Goal: Task Accomplishment & Management: Use online tool/utility

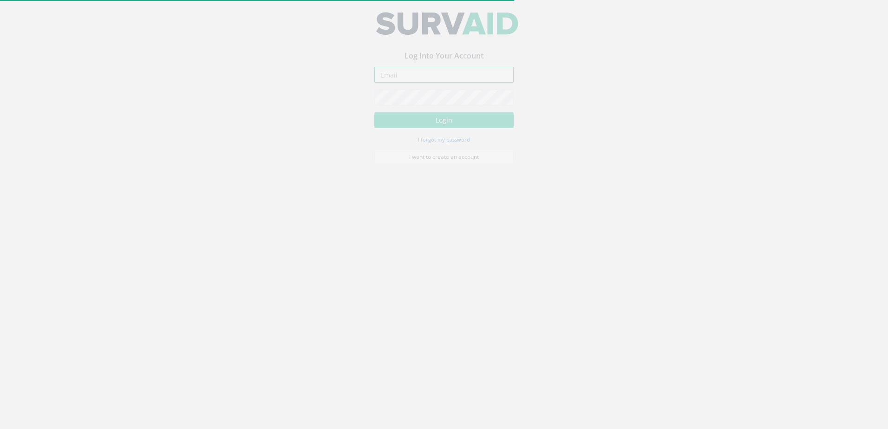
click at [401, 80] on input "email" at bounding box center [444, 81] width 139 height 16
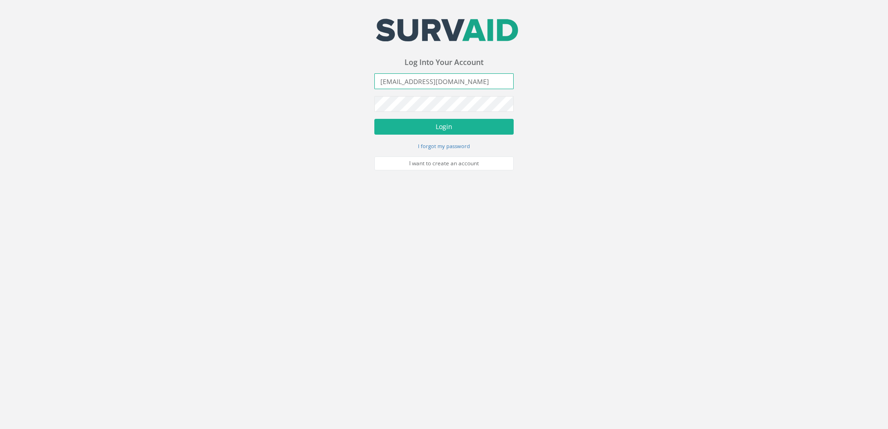
type input "[EMAIL_ADDRESS][DOMAIN_NAME]"
click at [375, 119] on button "Login" at bounding box center [444, 127] width 139 height 16
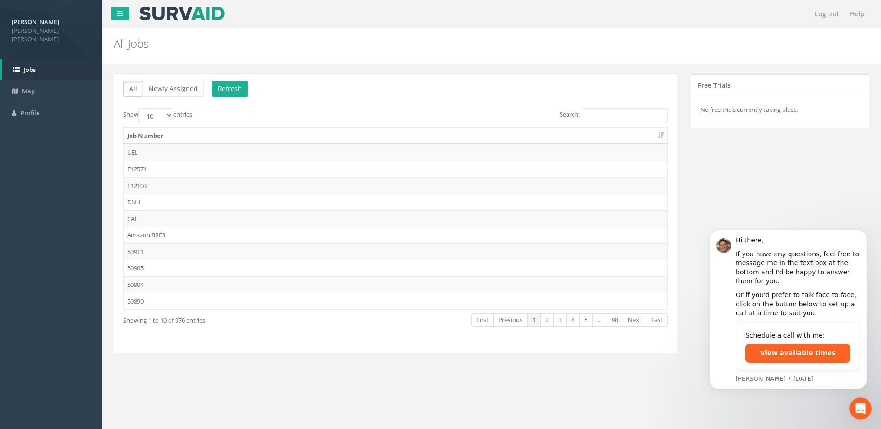
drag, startPoint x: 593, startPoint y: 108, endPoint x: 598, endPoint y: 112, distance: 6.6
click at [598, 112] on label "Search:" at bounding box center [614, 115] width 108 height 14
click at [599, 114] on input "Search:" at bounding box center [625, 115] width 85 height 14
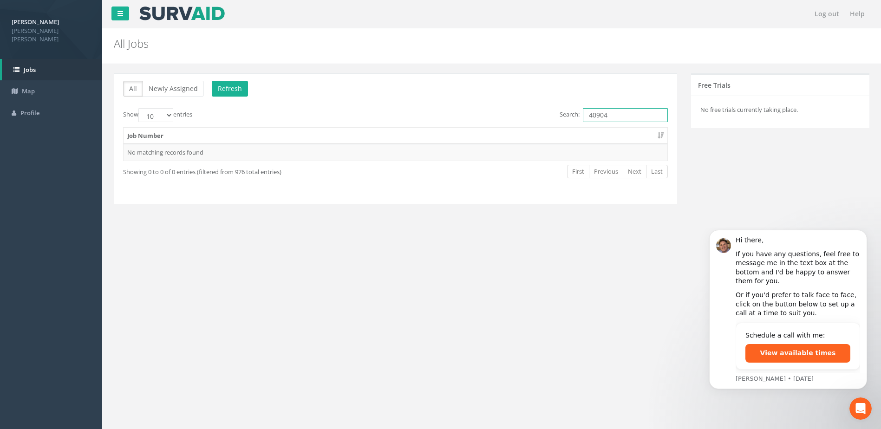
drag, startPoint x: 592, startPoint y: 112, endPoint x: 566, endPoint y: 111, distance: 26.0
click at [566, 111] on label "Search: 40904" at bounding box center [614, 115] width 108 height 14
click at [642, 117] on input "50904" at bounding box center [625, 115] width 85 height 14
type input "50904"
click at [155, 150] on td "50904" at bounding box center [396, 152] width 544 height 17
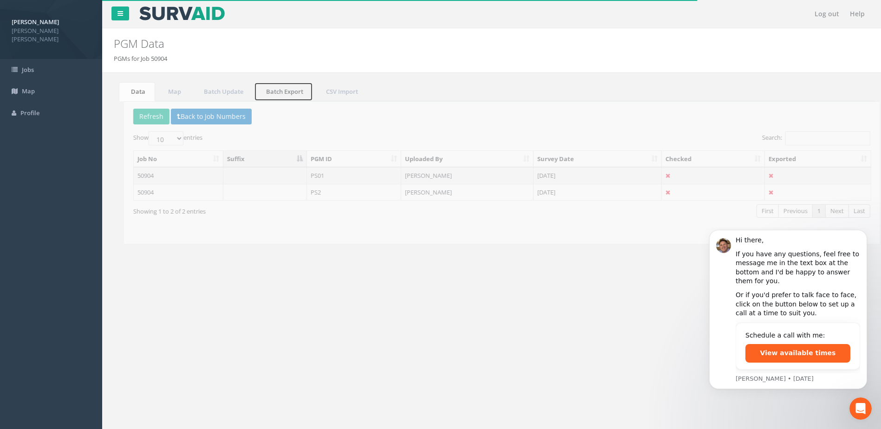
click at [287, 91] on link "Batch Export" at bounding box center [278, 91] width 59 height 19
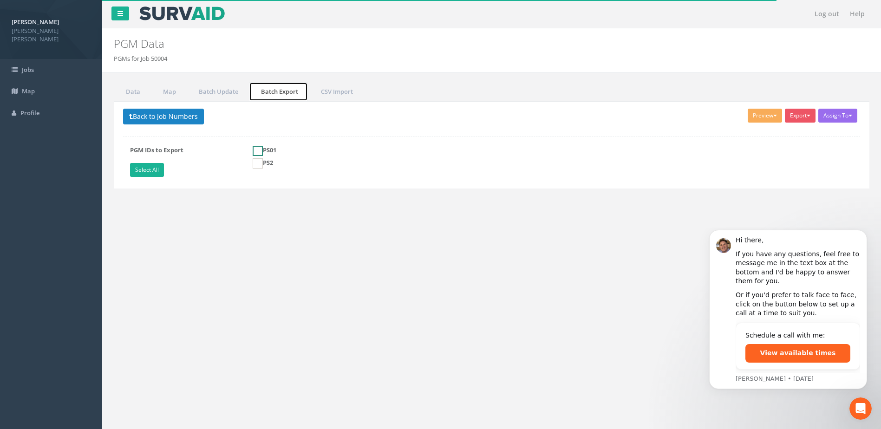
click at [256, 147] on ins at bounding box center [258, 151] width 10 height 10
checkbox input "true"
click at [256, 166] on ins at bounding box center [258, 163] width 10 height 10
checkbox input "true"
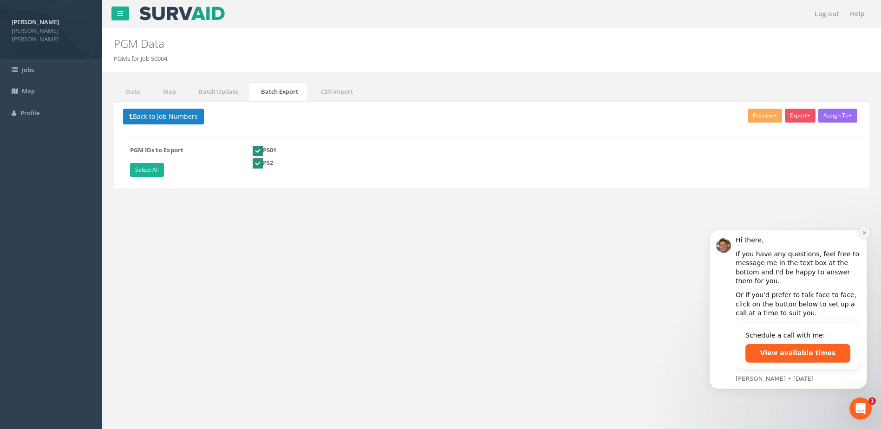
click at [861, 239] on button "Dismiss notification" at bounding box center [865, 233] width 12 height 12
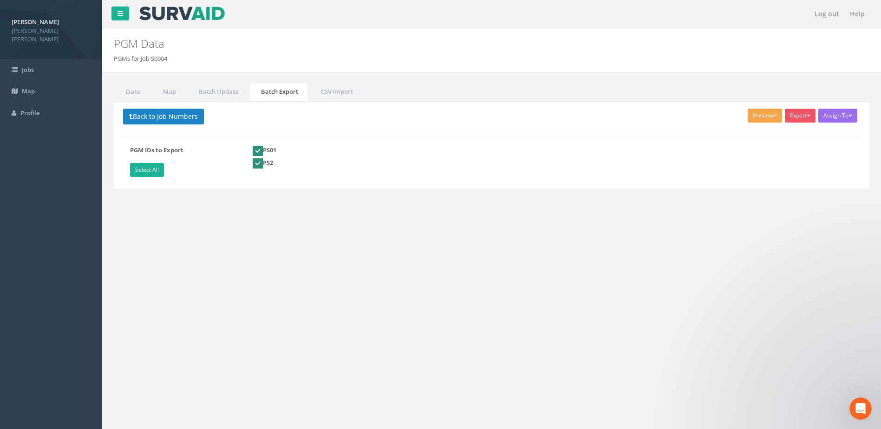
click at [767, 117] on button "Preview" at bounding box center [765, 116] width 34 height 14
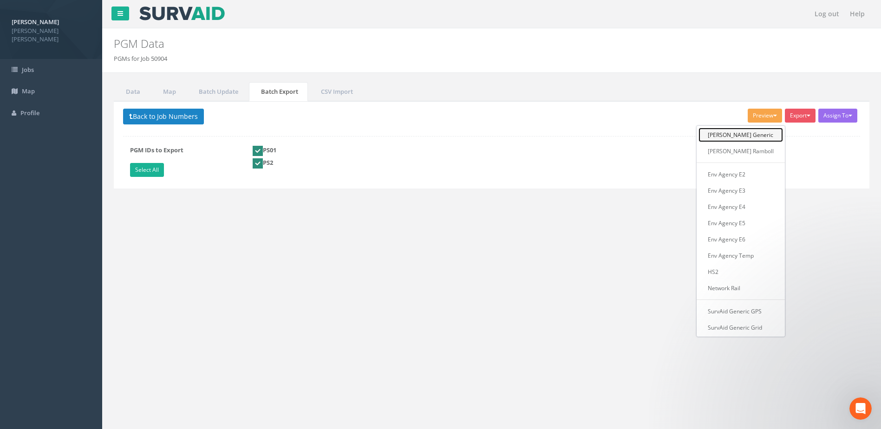
click at [764, 132] on link "[PERSON_NAME] Generic" at bounding box center [741, 135] width 85 height 14
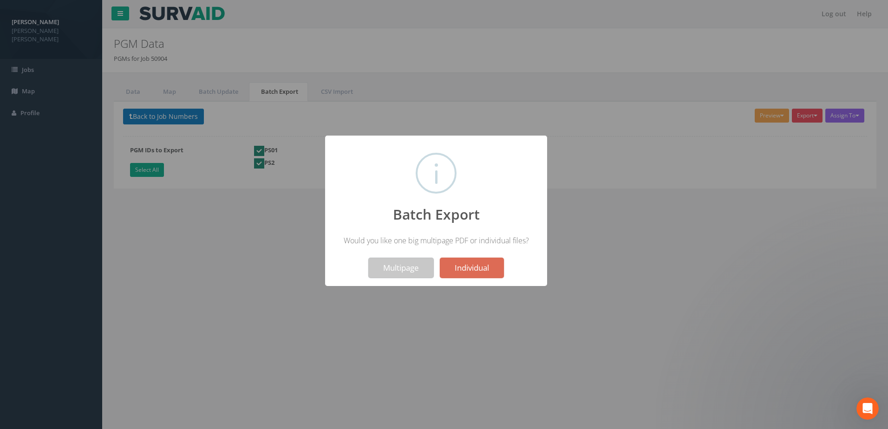
click at [400, 268] on button "Multipage" at bounding box center [401, 268] width 66 height 20
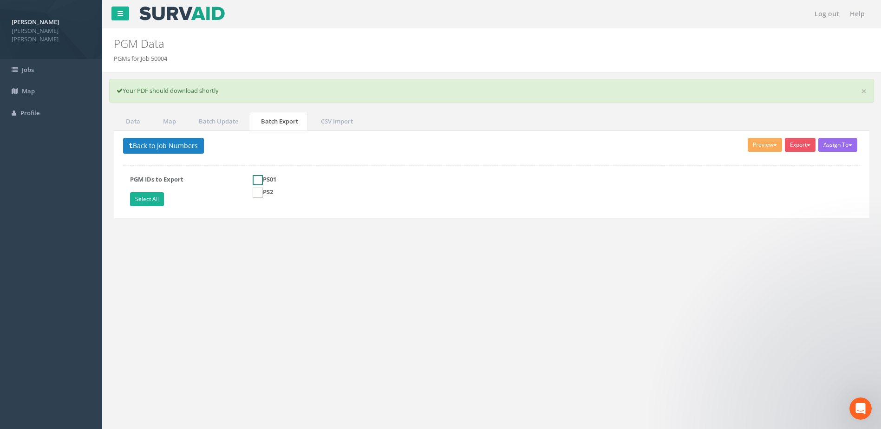
drag, startPoint x: 255, startPoint y: 181, endPoint x: 257, endPoint y: 188, distance: 7.2
click at [255, 181] on ins at bounding box center [258, 180] width 10 height 10
checkbox input "true"
click at [260, 197] on ins at bounding box center [258, 193] width 10 height 10
checkbox input "true"
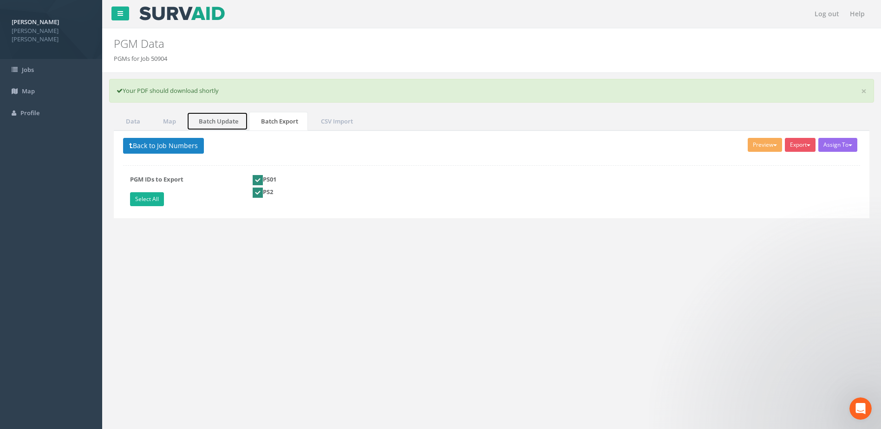
click at [219, 123] on link "Batch Update" at bounding box center [217, 121] width 61 height 19
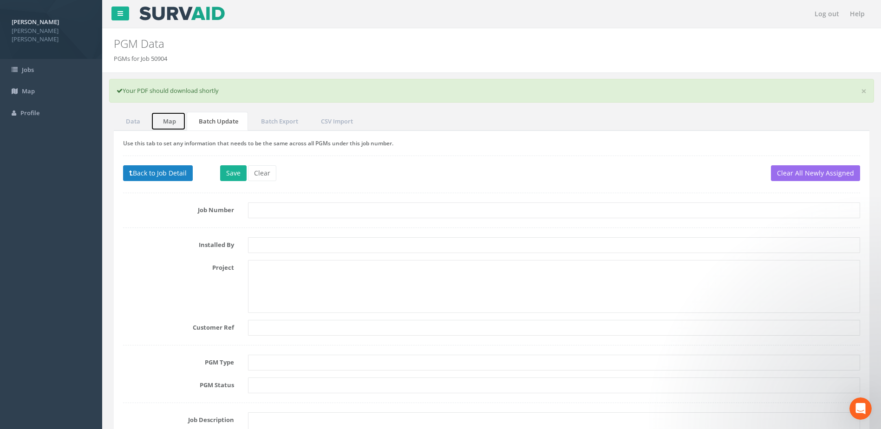
click at [172, 126] on link "Map" at bounding box center [168, 121] width 35 height 19
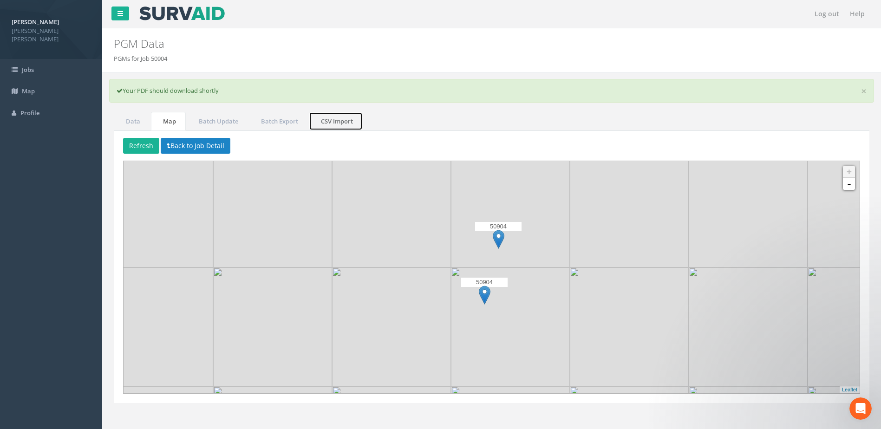
click at [345, 123] on link "CSV Import" at bounding box center [336, 121] width 54 height 19
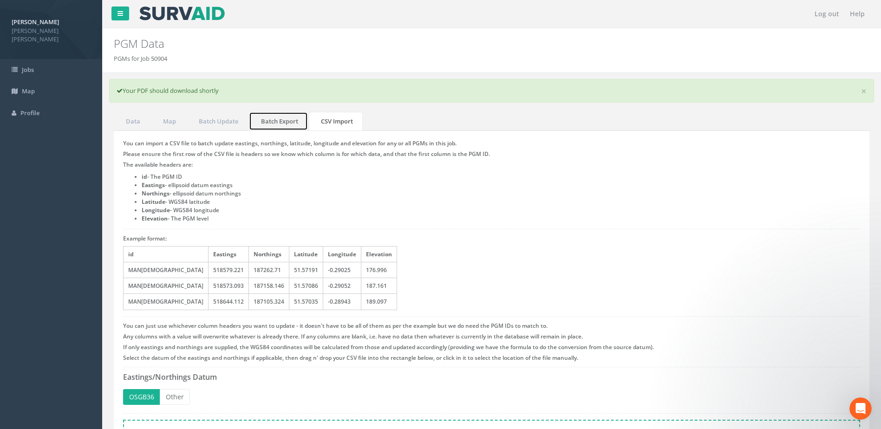
click at [288, 121] on link "Batch Export" at bounding box center [278, 121] width 59 height 19
checkbox input "false"
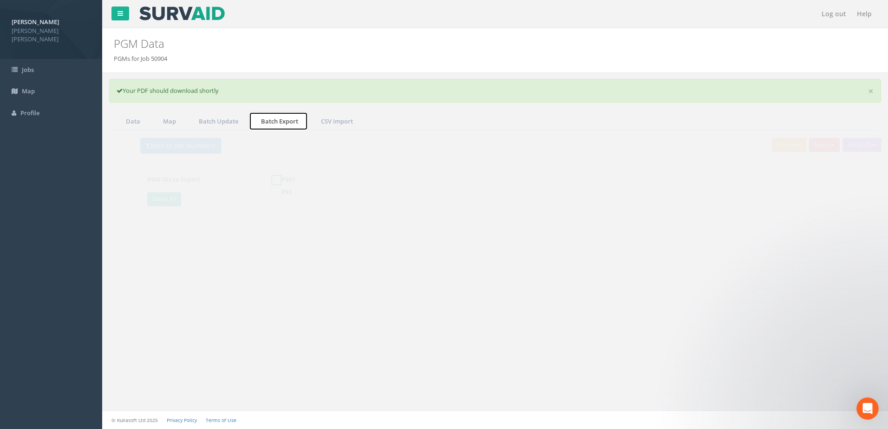
click at [263, 177] on ins at bounding box center [259, 180] width 10 height 10
checkbox input "true"
click at [263, 193] on ins at bounding box center [259, 193] width 10 height 10
checkbox input "true"
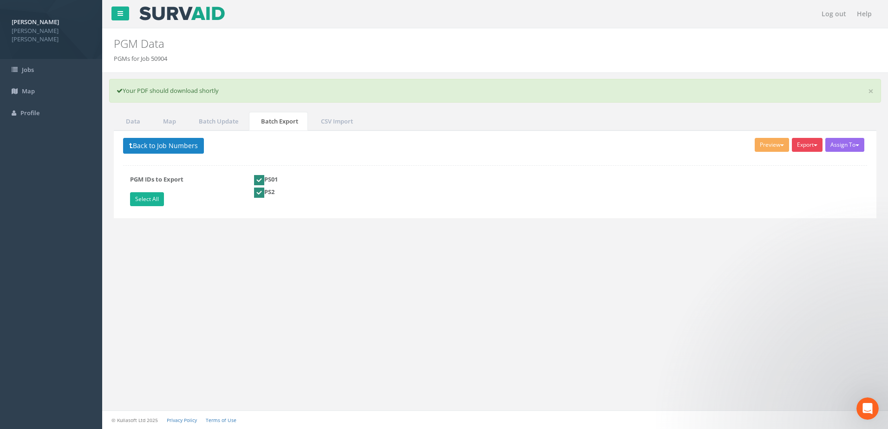
click at [814, 145] on span "button" at bounding box center [816, 146] width 4 height 2
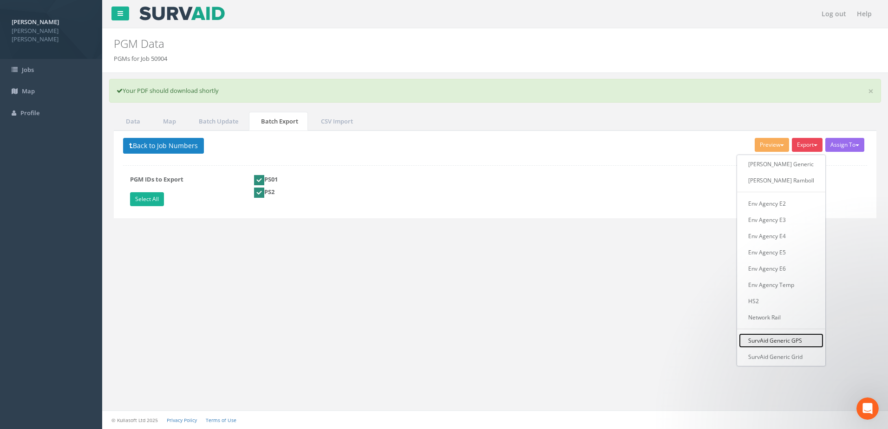
click at [810, 341] on link "SurvAid Generic GPS" at bounding box center [781, 341] width 85 height 14
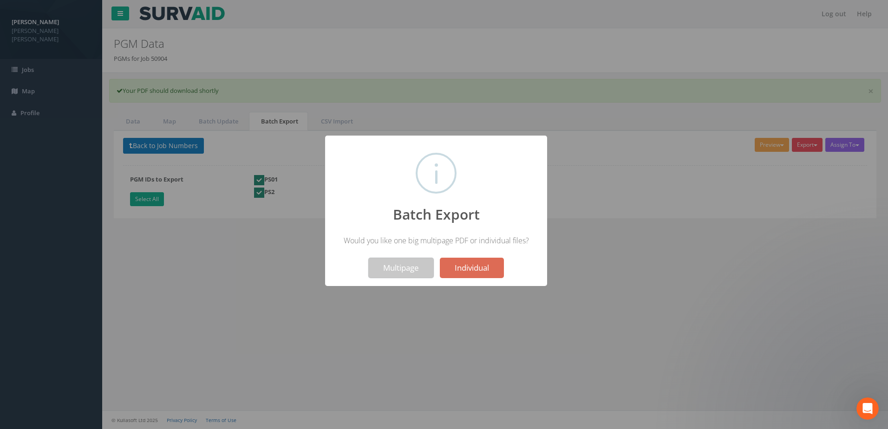
click at [407, 275] on button "Multipage" at bounding box center [401, 268] width 66 height 20
